Goal: Ask a question

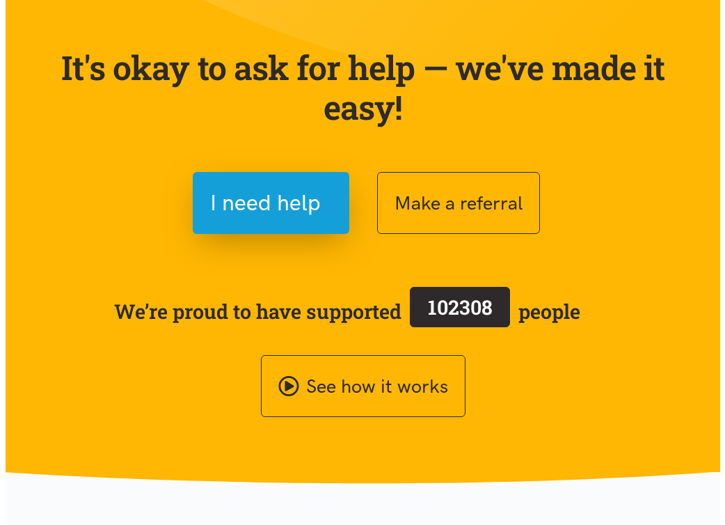
scroll to position [116, 0]
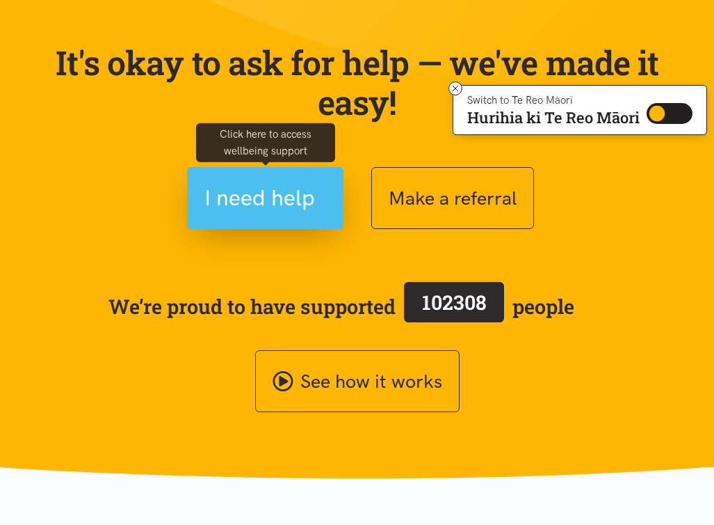
click at [272, 187] on span "I need help" at bounding box center [260, 197] width 111 height 35
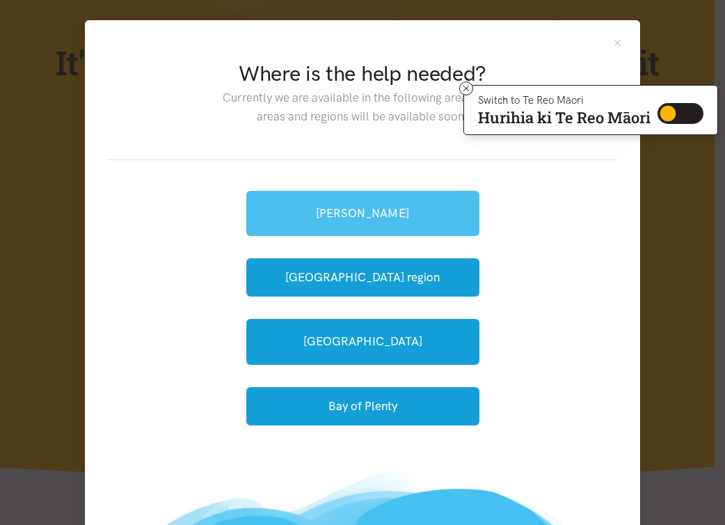
click at [304, 202] on link "[PERSON_NAME]" at bounding box center [362, 213] width 233 height 45
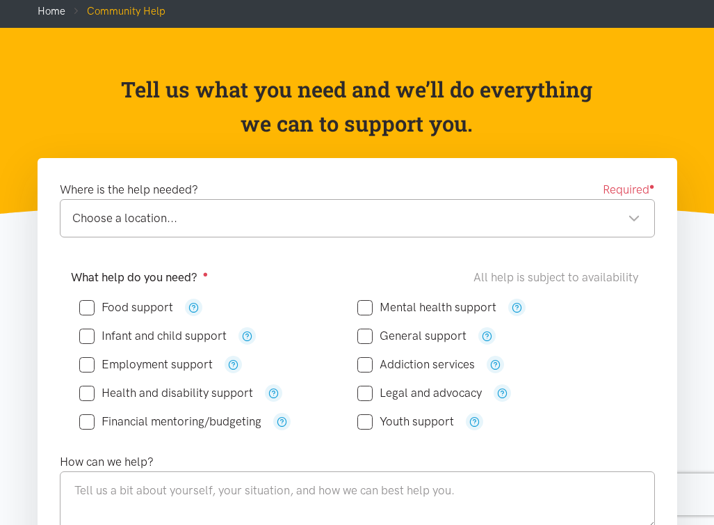
scroll to position [77, 0]
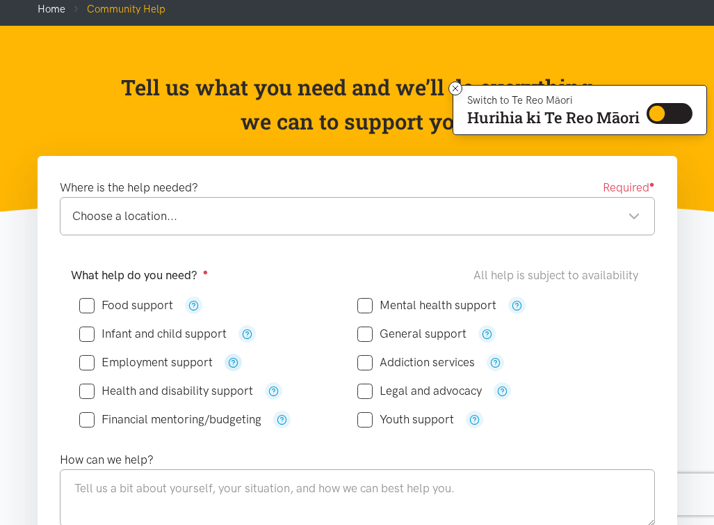
click at [233, 364] on icon "button" at bounding box center [233, 362] width 10 height 10
click at [233, 360] on icon "button" at bounding box center [233, 362] width 10 height 10
click at [89, 356] on input "Employment support" at bounding box center [146, 362] width 134 height 12
checkbox input "true"
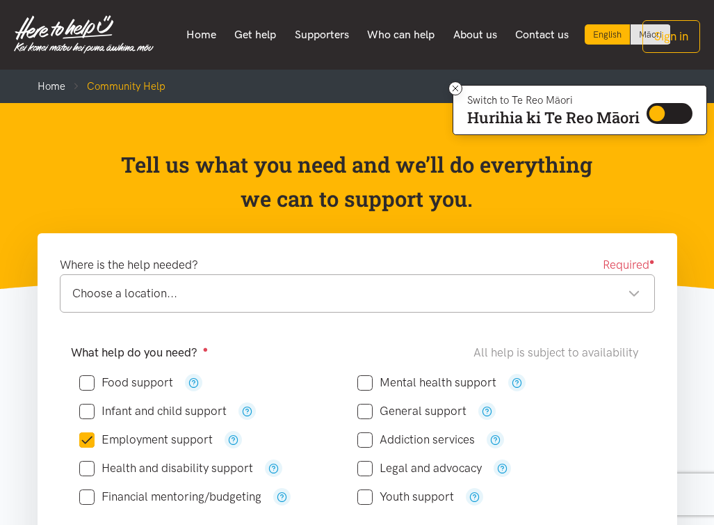
scroll to position [0, 0]
